Goal: Obtain resource: Obtain resource

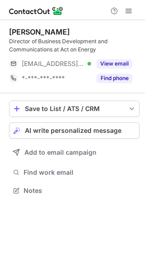
scroll to position [184, 145]
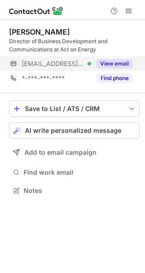
click at [122, 64] on button "View email" at bounding box center [115, 63] width 36 height 9
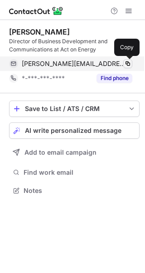
click at [128, 65] on span at bounding box center [127, 63] width 7 height 7
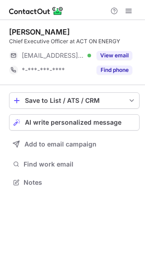
scroll to position [176, 145]
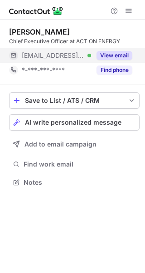
click at [117, 55] on button "View email" at bounding box center [115, 55] width 36 height 9
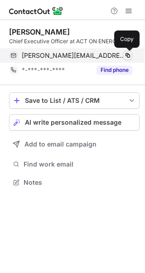
click at [129, 51] on button at bounding box center [128, 55] width 9 height 9
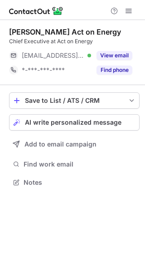
scroll to position [176, 145]
click at [124, 55] on button "View email" at bounding box center [115, 55] width 36 height 9
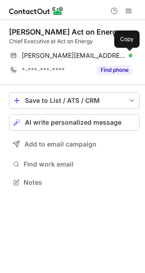
click at [129, 54] on span at bounding box center [127, 55] width 7 height 7
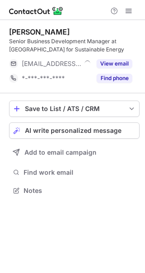
scroll to position [184, 145]
click at [124, 53] on div "Senior Business Development Manager at Centre for Sustainable Energy" at bounding box center [74, 45] width 131 height 16
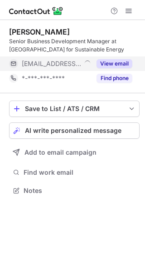
click at [123, 62] on button "View email" at bounding box center [115, 63] width 36 height 9
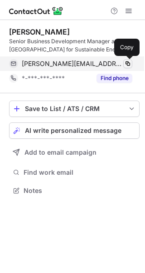
click at [129, 64] on span at bounding box center [127, 63] width 7 height 7
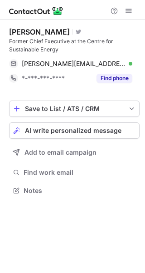
scroll to position [184, 145]
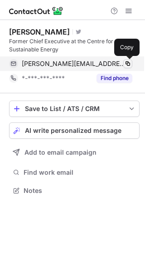
click at [127, 63] on span at bounding box center [127, 63] width 7 height 7
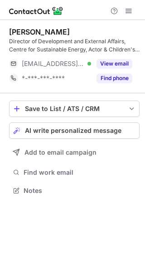
scroll to position [184, 145]
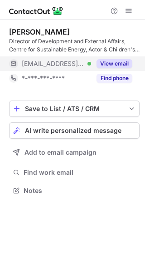
click at [123, 61] on button "View email" at bounding box center [115, 63] width 36 height 9
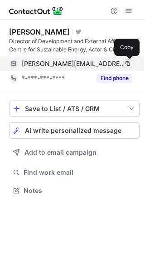
click at [127, 63] on span at bounding box center [127, 63] width 7 height 7
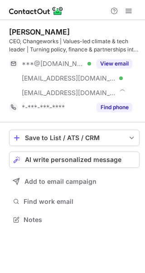
scroll to position [213, 145]
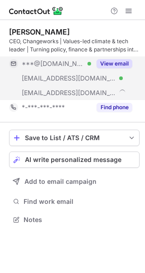
click at [123, 60] on button "View email" at bounding box center [115, 63] width 36 height 9
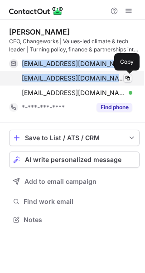
copy div "josiahl@gmail.com Verified Copy josiah@grassmarketcommunityproject.co.uk Verifi…"
drag, startPoint x: 21, startPoint y: 63, endPoint x: 130, endPoint y: 80, distance: 109.9
click at [130, 80] on div "josiahl@gmail.com Verified Copy josiah@grassmarketcommunityproject.co.uk Verifi…" at bounding box center [71, 78] width 124 height 44
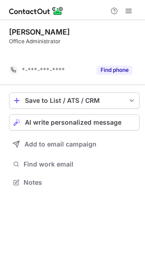
scroll to position [161, 145]
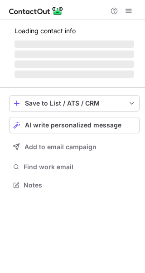
scroll to position [176, 145]
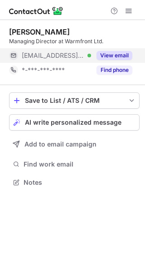
click at [118, 57] on button "View email" at bounding box center [115, 55] width 36 height 9
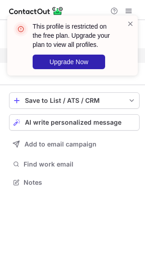
click at [127, 54] on div at bounding box center [130, 45] width 7 height 53
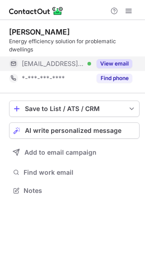
scroll to position [184, 145]
click at [124, 58] on div "View email" at bounding box center [111, 63] width 41 height 15
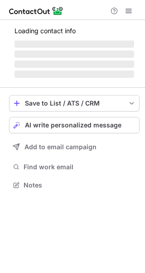
scroll to position [176, 145]
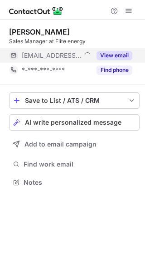
click at [122, 53] on button "View email" at bounding box center [115, 55] width 36 height 9
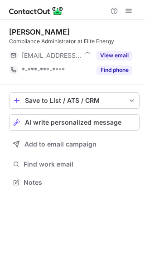
scroll to position [176, 145]
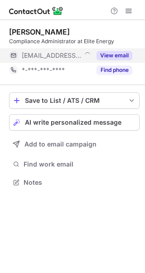
click at [120, 57] on button "View email" at bounding box center [115, 55] width 36 height 9
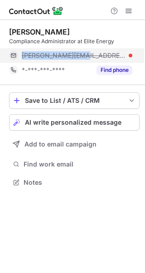
copy span "bethany@ei-cs.com"
drag, startPoint x: 21, startPoint y: 54, endPoint x: 81, endPoint y: 55, distance: 60.5
click at [81, 55] on div "bethany@ei-cs.com" at bounding box center [71, 55] width 124 height 15
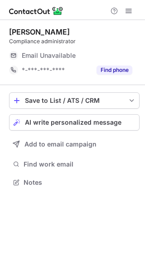
scroll to position [176, 145]
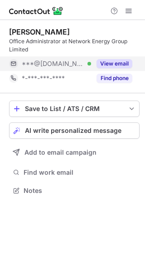
scroll to position [184, 145]
click at [129, 63] on button "View email" at bounding box center [115, 63] width 36 height 9
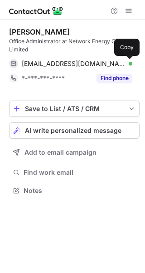
click at [131, 64] on span at bounding box center [127, 63] width 7 height 7
